Goal: Transaction & Acquisition: Purchase product/service

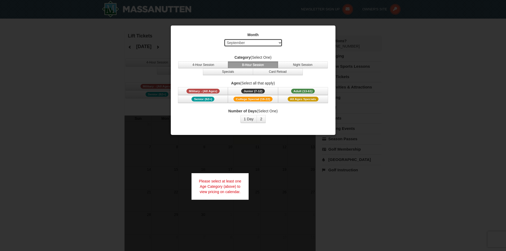
click at [280, 41] on select "Select September October November December January February March April May Jun…" at bounding box center [253, 43] width 58 height 8
click at [224, 39] on select "Select September October November December January February March April May Jun…" at bounding box center [253, 43] width 58 height 8
click at [230, 70] on button "Specials" at bounding box center [228, 71] width 50 height 7
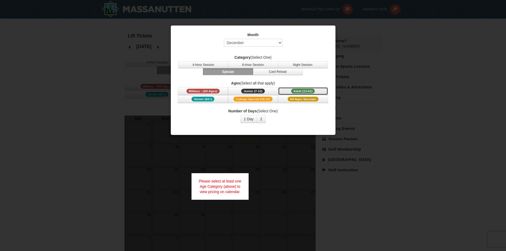
click at [304, 89] on span "Adult (13-61)" at bounding box center [303, 91] width 24 height 5
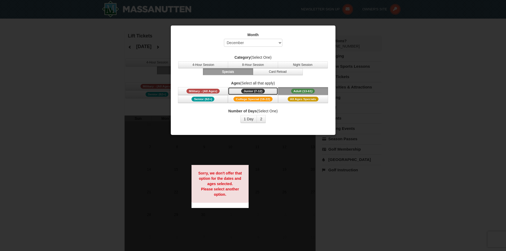
click at [257, 88] on button "Junior (7-12) (7 - 12)" at bounding box center [253, 91] width 50 height 8
click at [259, 62] on button "8-Hour Session" at bounding box center [253, 64] width 50 height 7
click at [422, 110] on div at bounding box center [253, 125] width 506 height 251
click at [95, 60] on div at bounding box center [253, 125] width 506 height 251
click at [289, 212] on div at bounding box center [253, 125] width 506 height 251
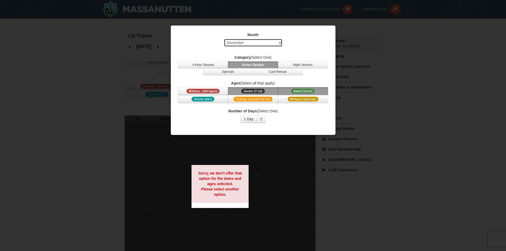
click at [279, 42] on select "Select September October November December January February March April May Jun…" at bounding box center [253, 43] width 58 height 8
select select "1"
click at [224, 39] on select "Select September October November December January February March April May Jun…" at bounding box center [253, 43] width 58 height 8
click at [221, 71] on button "Specials" at bounding box center [228, 71] width 50 height 7
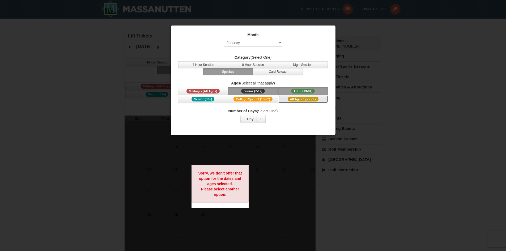
click at [306, 99] on span "All Ages Specials" at bounding box center [303, 99] width 31 height 5
click at [288, 71] on button "Card Reload" at bounding box center [278, 71] width 50 height 7
click at [346, 30] on div at bounding box center [253, 125] width 506 height 251
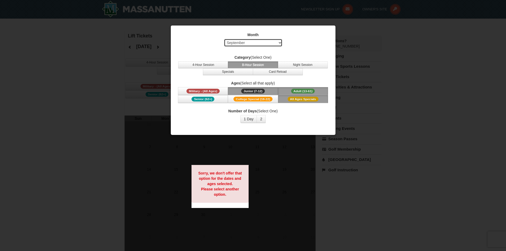
click at [279, 42] on select "Select September October November December January February March April May Jun…" at bounding box center [253, 43] width 58 height 8
select select "12"
click at [224, 39] on select "Select September October November December January February March April May Jun…" at bounding box center [253, 43] width 58 height 8
click at [260, 117] on button "2" at bounding box center [260, 119] width 9 height 8
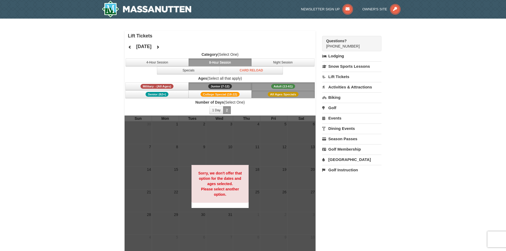
click at [342, 75] on link "Lift Tickets" at bounding box center [351, 77] width 59 height 10
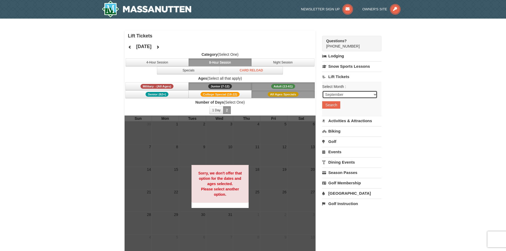
click at [374, 93] on select "September October November December January February March April May June July …" at bounding box center [349, 95] width 55 height 8
select select "12"
click at [322, 91] on select "September October November December January February March April May June July …" at bounding box center [349, 95] width 55 height 8
click at [336, 105] on button "Search" at bounding box center [331, 104] width 18 height 7
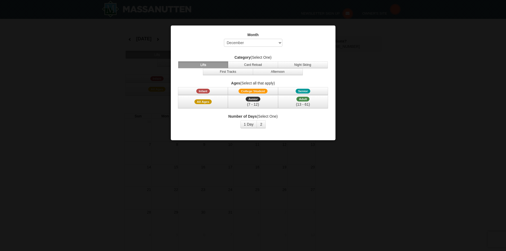
select select "12"
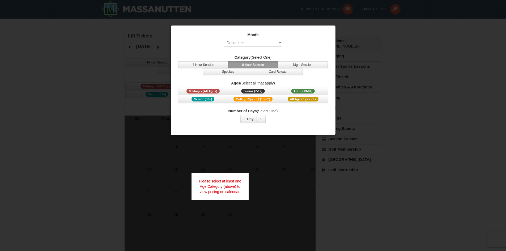
click at [69, 88] on div at bounding box center [253, 125] width 506 height 251
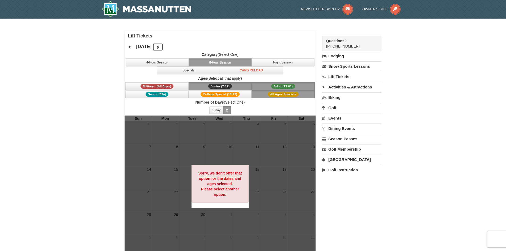
click at [160, 49] on icon at bounding box center [158, 47] width 4 height 4
click at [163, 48] on button at bounding box center [157, 47] width 11 height 8
click at [160, 48] on icon at bounding box center [158, 47] width 4 height 4
click at [223, 86] on span "Junior (7-12)" at bounding box center [220, 86] width 24 height 5
click at [336, 75] on link "Lift Tickets" at bounding box center [351, 77] width 59 height 10
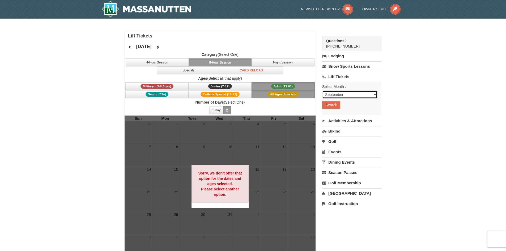
click at [374, 93] on select "September October November December January February March April May June July …" at bounding box center [349, 95] width 55 height 8
select select "12"
click at [322, 91] on select "September October November December January February March April May June July …" at bounding box center [349, 95] width 55 height 8
click at [330, 105] on button "Search" at bounding box center [331, 104] width 18 height 7
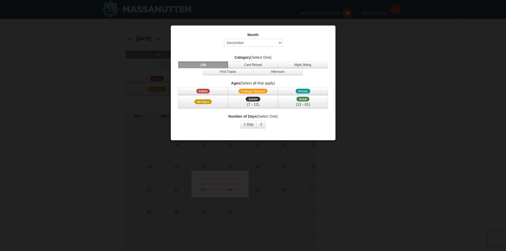
select select "12"
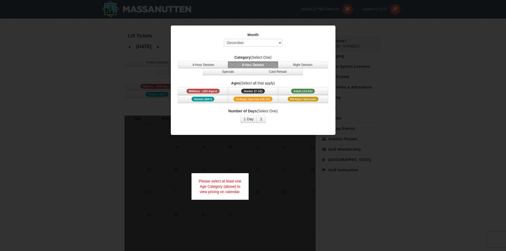
drag, startPoint x: 461, startPoint y: 174, endPoint x: 453, endPoint y: 173, distance: 8.1
click at [458, 174] on div at bounding box center [253, 125] width 506 height 251
click at [70, 133] on div at bounding box center [253, 125] width 506 height 251
click at [401, 103] on div at bounding box center [253, 125] width 506 height 251
click at [343, 158] on div at bounding box center [253, 125] width 506 height 251
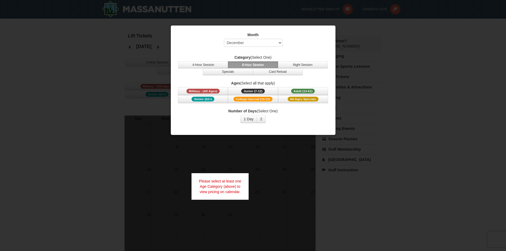
drag, startPoint x: 74, startPoint y: 121, endPoint x: 81, endPoint y: 105, distance: 17.3
click at [78, 113] on div at bounding box center [253, 125] width 506 height 251
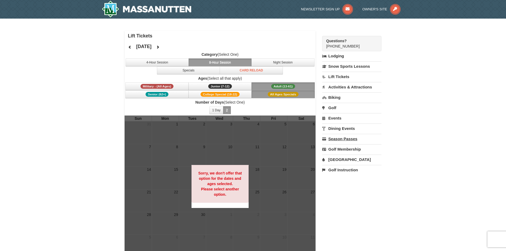
click at [338, 138] on link "Season Passes" at bounding box center [351, 139] width 59 height 10
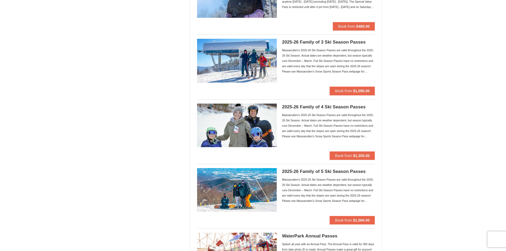
scroll to position [159, 0]
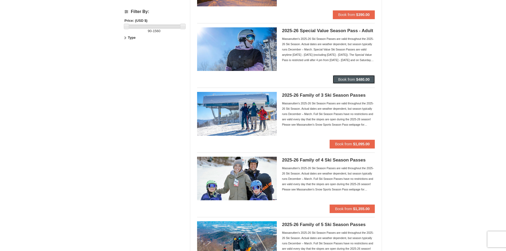
click at [358, 80] on strong "$480.00" at bounding box center [363, 79] width 14 height 4
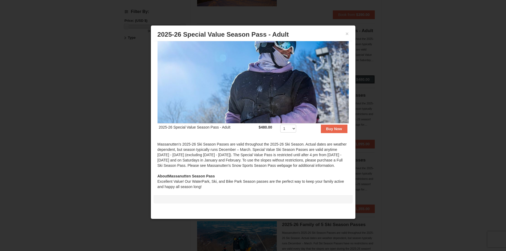
scroll to position [0, 0]
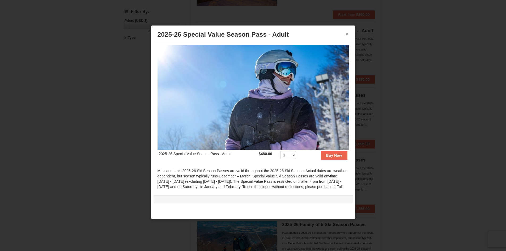
click at [345, 31] on button "×" at bounding box center [346, 33] width 3 height 5
